Goal: Transaction & Acquisition: Purchase product/service

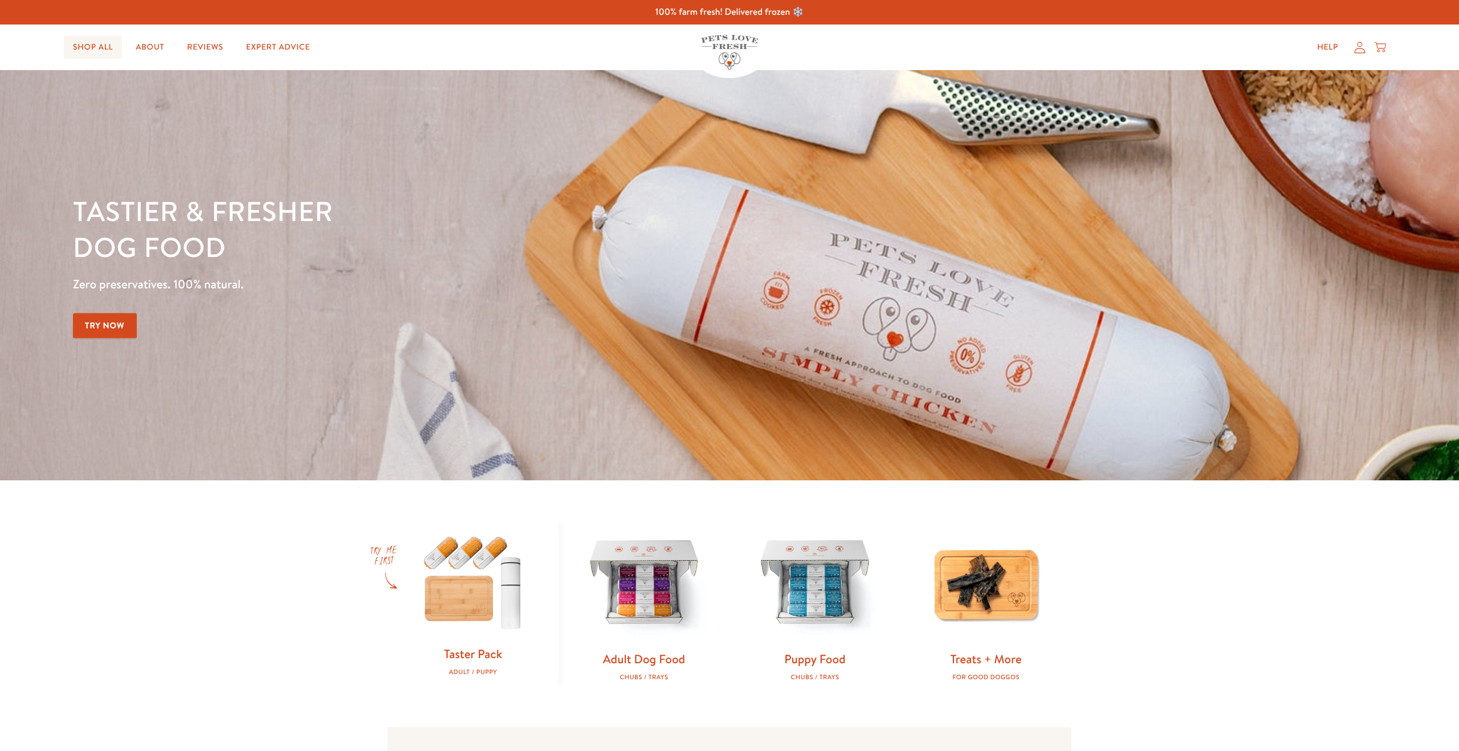
click at [87, 48] on link "Shop All" at bounding box center [93, 47] width 58 height 23
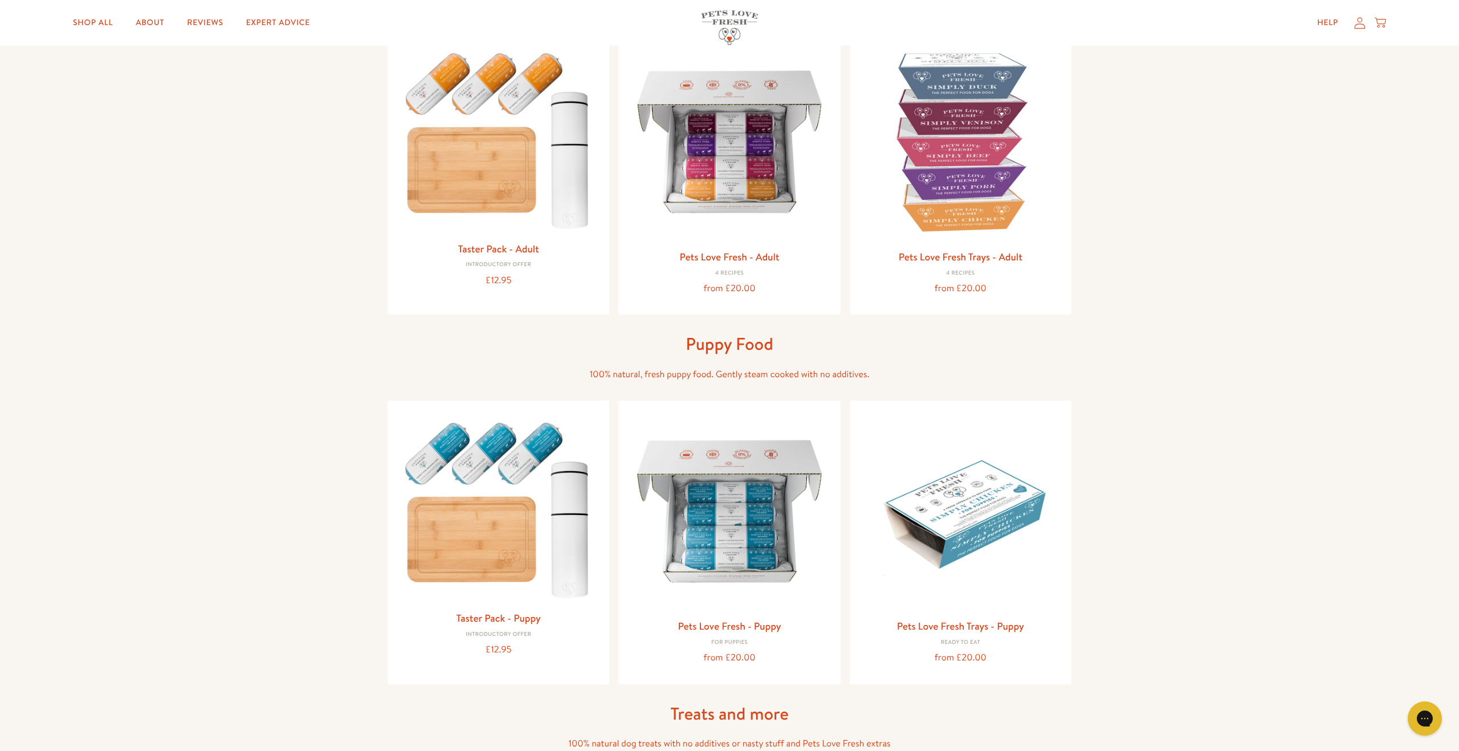
scroll to position [119, 0]
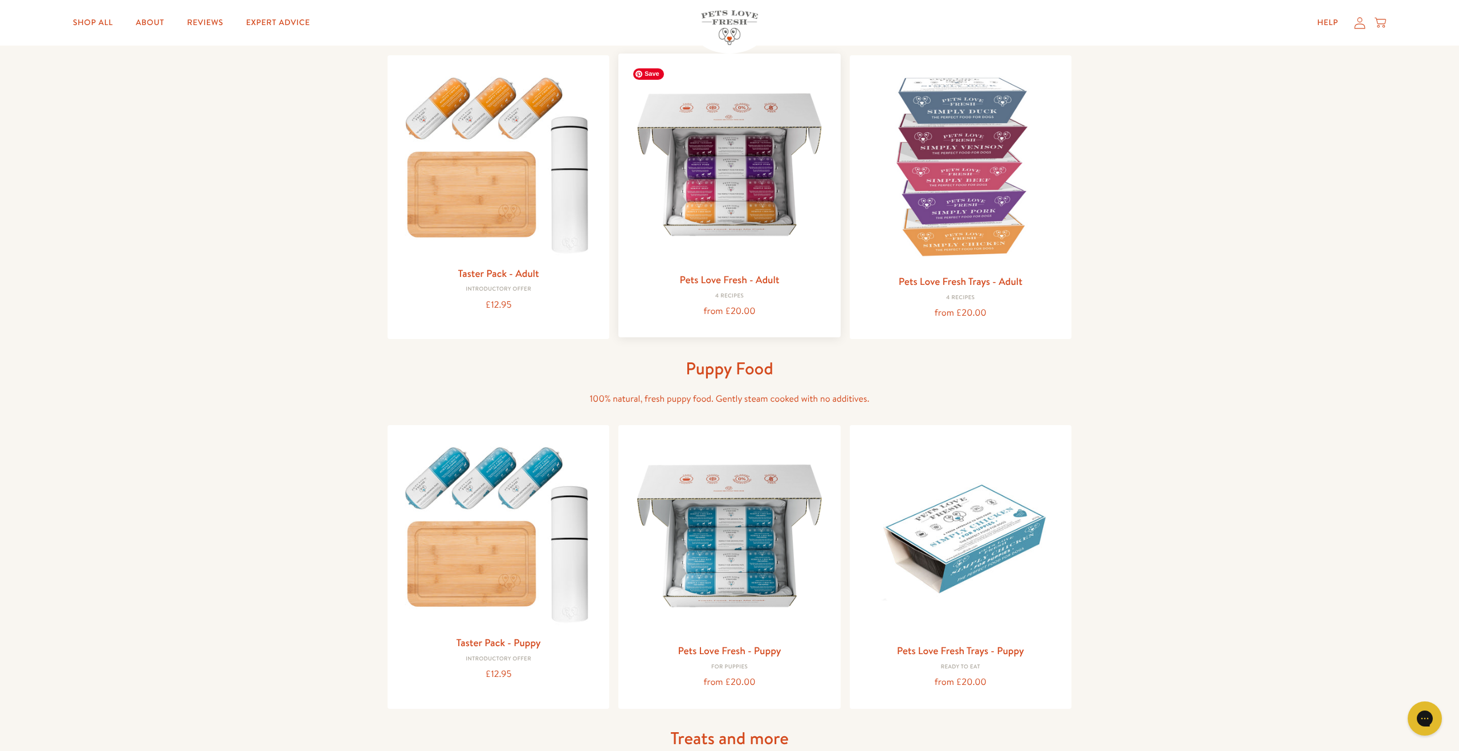
click at [701, 247] on img at bounding box center [730, 165] width 204 height 204
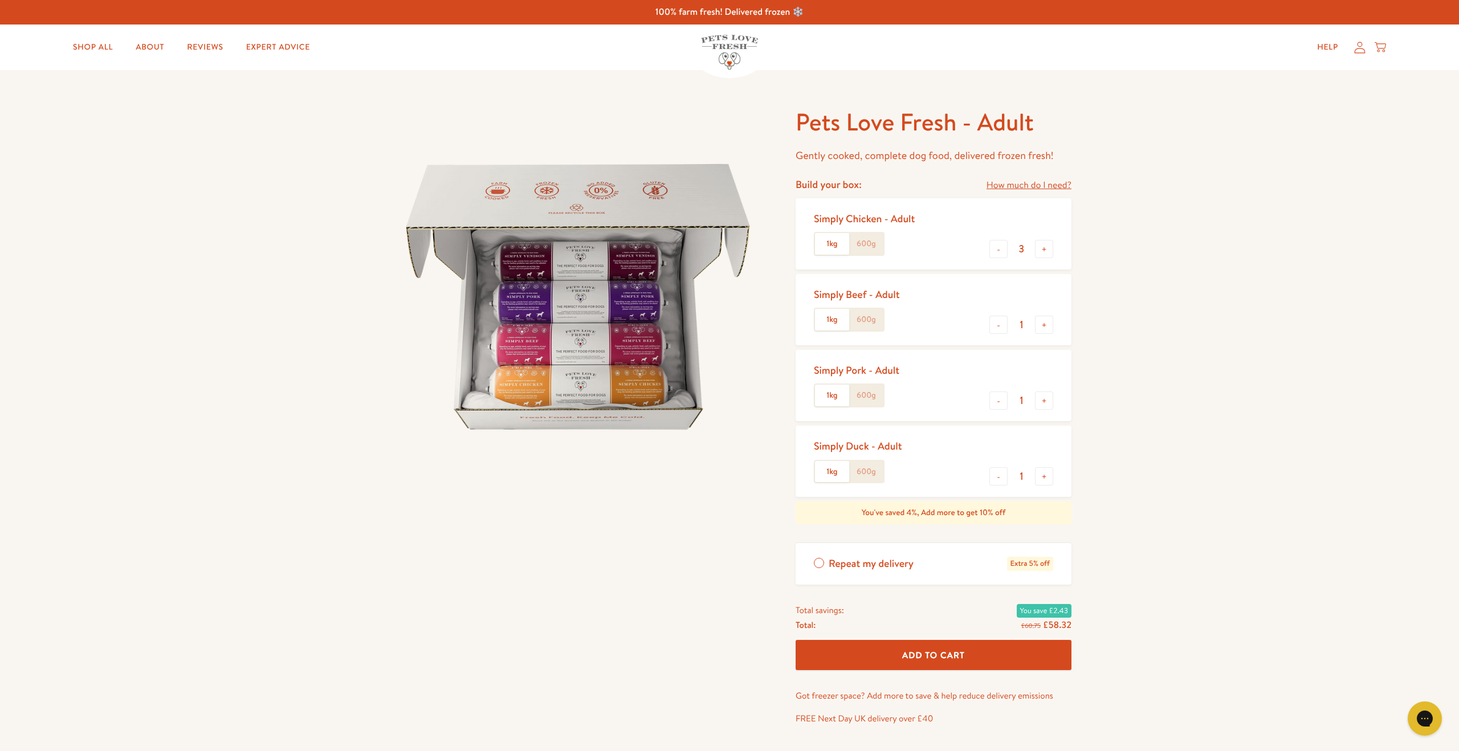
click at [862, 248] on label "600g" at bounding box center [866, 244] width 34 height 22
click at [0, 0] on input "600g" at bounding box center [0, 0] width 0 height 0
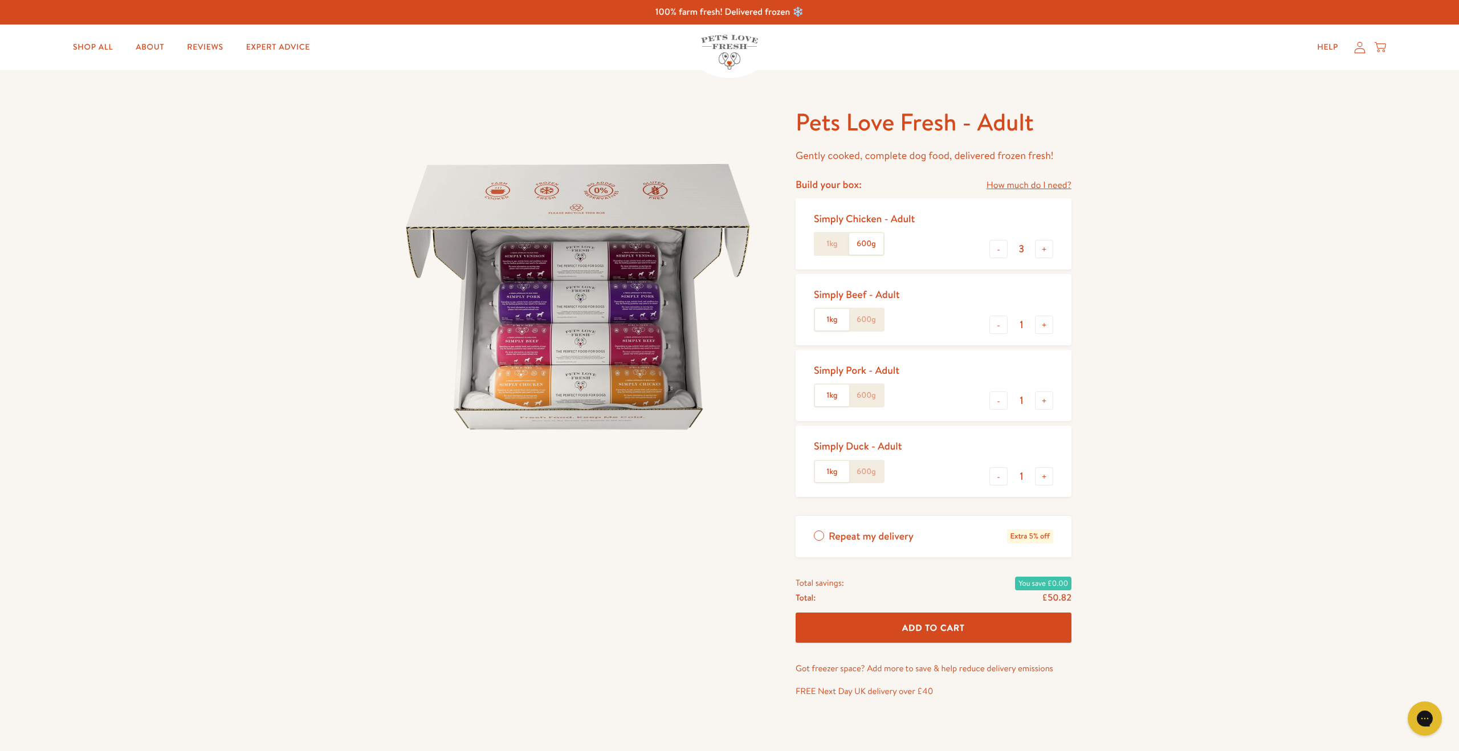
click at [869, 323] on label "600g" at bounding box center [866, 320] width 34 height 22
click at [0, 0] on input "600g" at bounding box center [0, 0] width 0 height 0
click at [1003, 251] on button "-" at bounding box center [999, 249] width 18 height 18
click at [1003, 250] on button "-" at bounding box center [999, 249] width 18 height 18
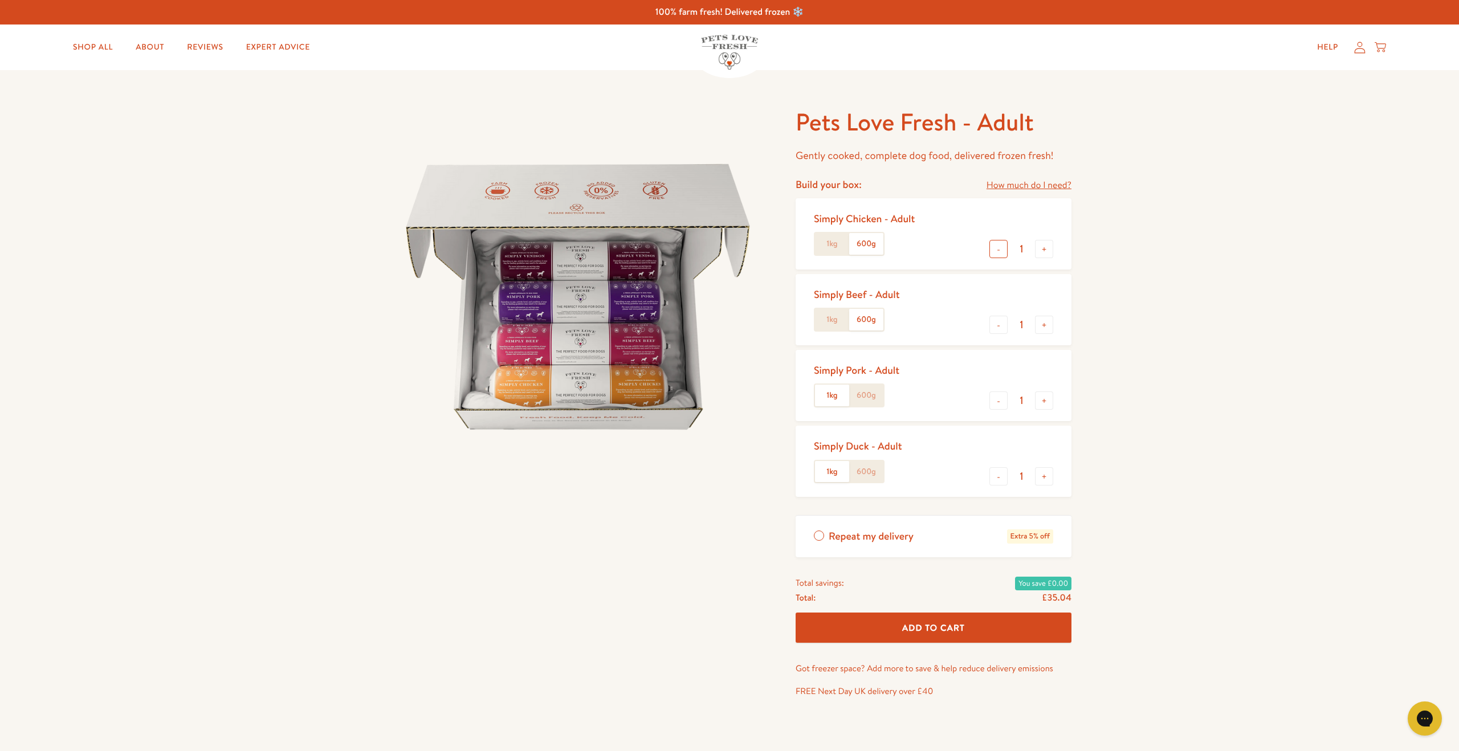
type input "0"
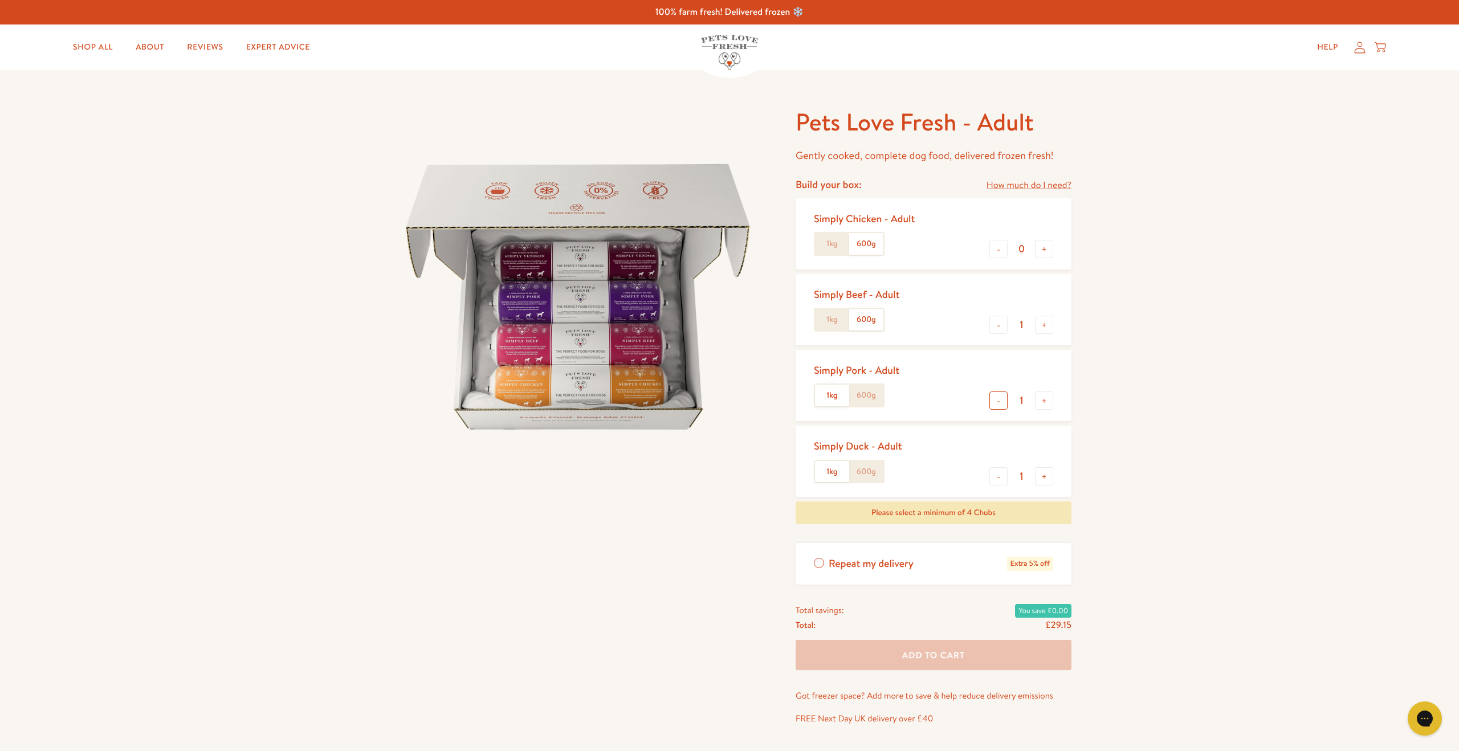
click at [1000, 405] on button "-" at bounding box center [999, 401] width 18 height 18
type input "0"
click at [994, 477] on button "-" at bounding box center [999, 476] width 18 height 18
type input "0"
click at [1045, 326] on button "+" at bounding box center [1044, 325] width 18 height 18
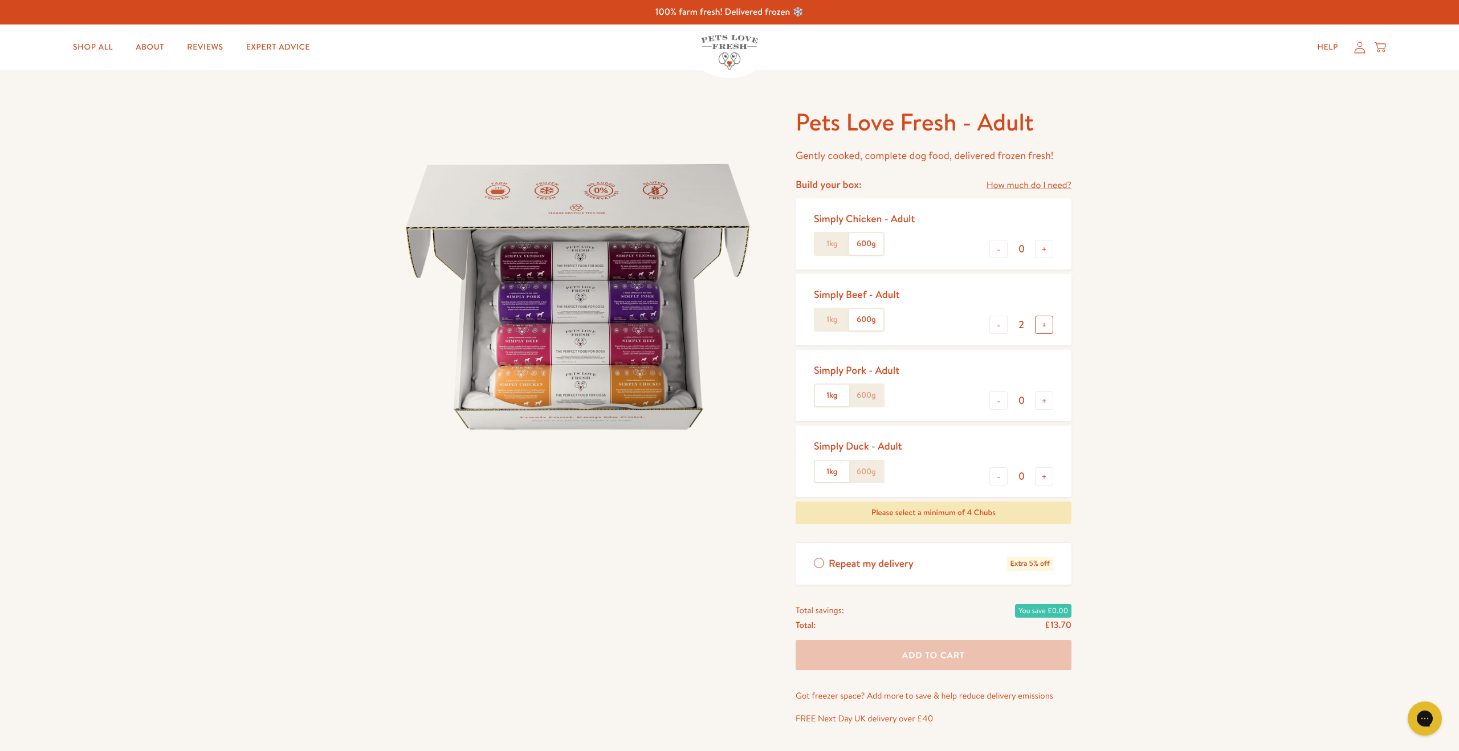
click at [1045, 326] on button "+" at bounding box center [1044, 325] width 18 height 18
type input "4"
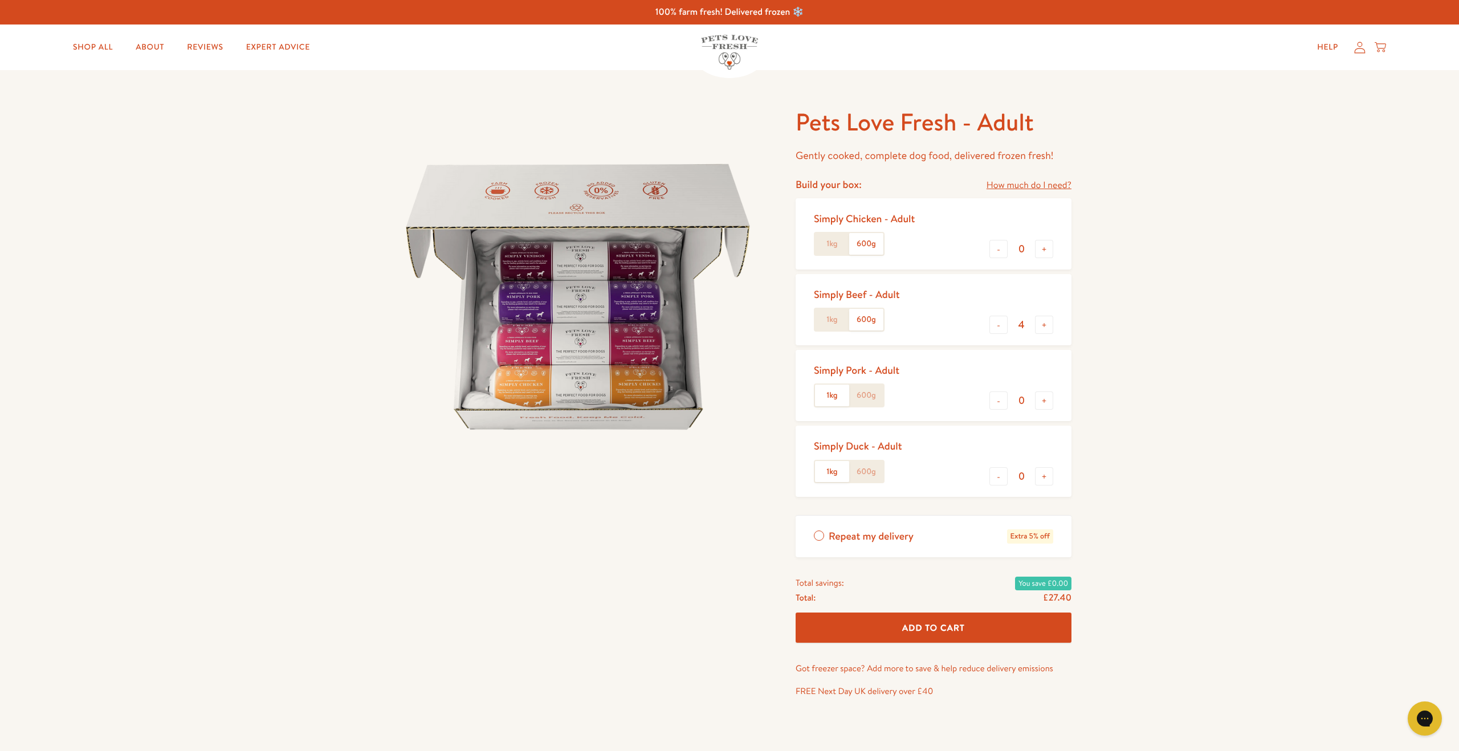
click at [940, 629] on span "Add To Cart" at bounding box center [933, 628] width 63 height 12
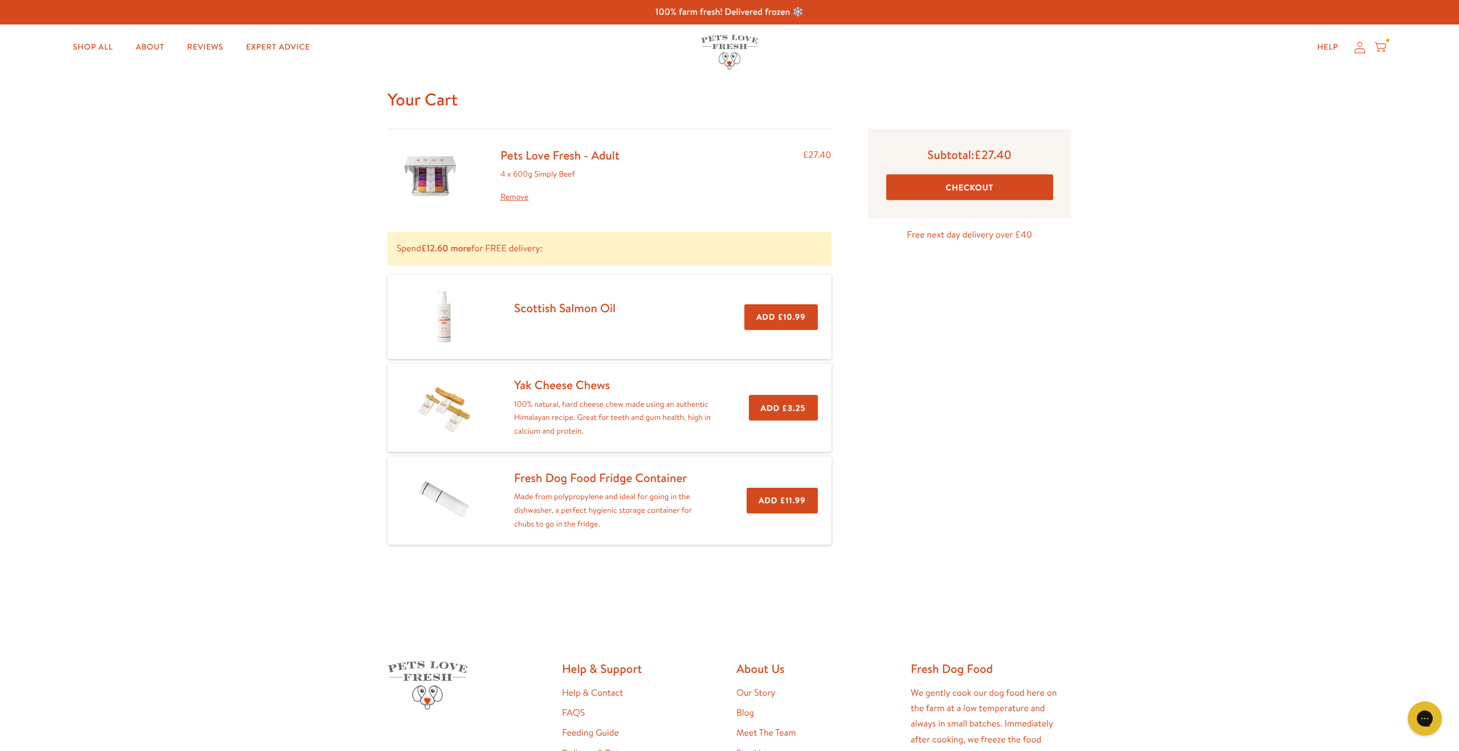
click at [988, 190] on button "Checkout" at bounding box center [969, 187] width 167 height 26
